Goal: Task Accomplishment & Management: Manage account settings

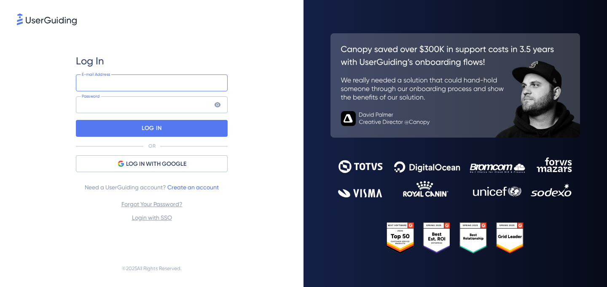
click at [220, 83] on input "email" at bounding box center [152, 83] width 152 height 17
type input "[EMAIL_ADDRESS][PERSON_NAME][DOMAIN_NAME]"
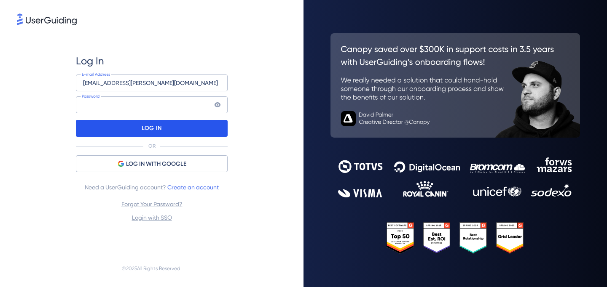
click at [167, 126] on div "LOG IN" at bounding box center [152, 128] width 152 height 17
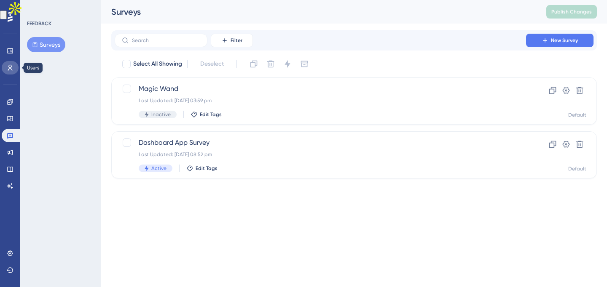
click at [8, 67] on icon at bounding box center [10, 67] width 7 height 7
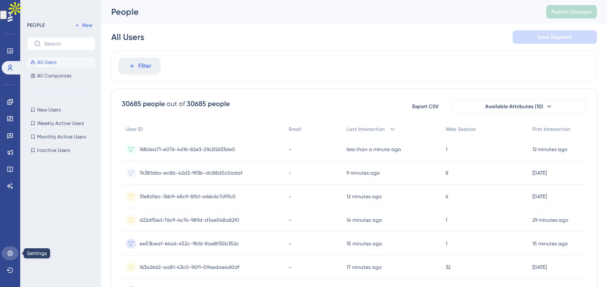
click at [10, 252] on icon at bounding box center [10, 253] width 7 height 7
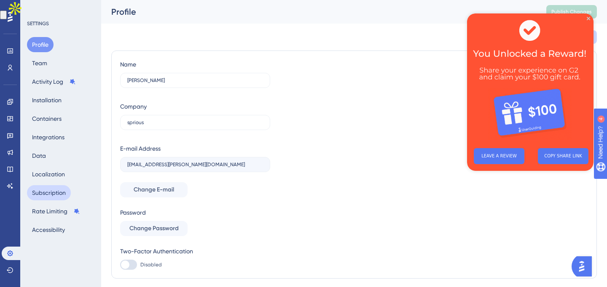
click at [59, 193] on button "Subscription" at bounding box center [49, 192] width 44 height 15
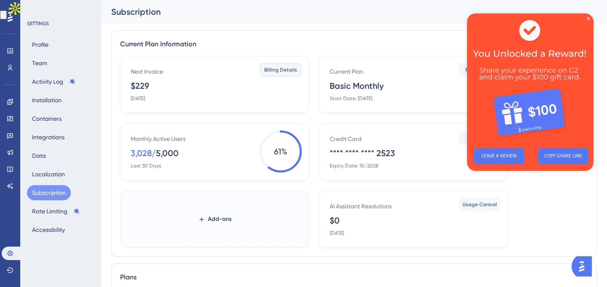
click at [279, 67] on span "Billing Details" at bounding box center [280, 70] width 33 height 7
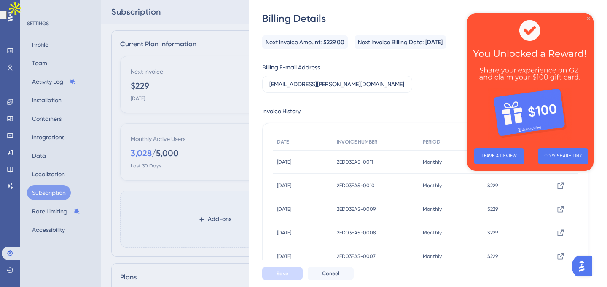
click at [589, 20] on icon "Close Preview" at bounding box center [588, 18] width 3 height 3
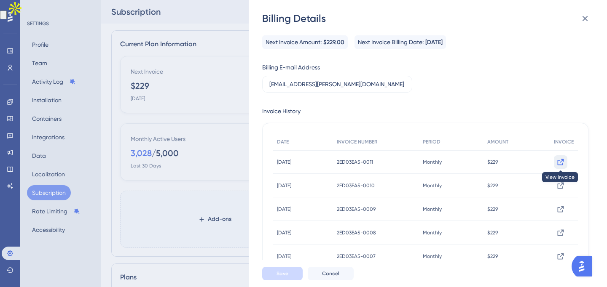
click at [556, 161] on icon at bounding box center [560, 162] width 8 height 8
